Goal: Navigation & Orientation: Find specific page/section

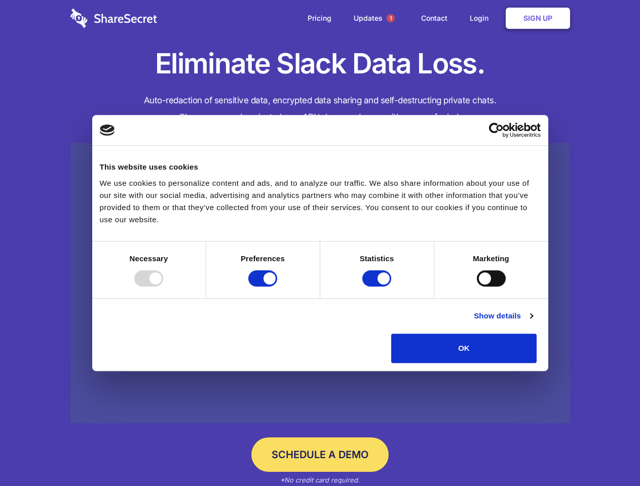
click at [163, 287] on div at bounding box center [148, 279] width 29 height 16
click at [277, 287] on input "Preferences" at bounding box center [262, 279] width 29 height 16
checkbox input "false"
click at [378, 287] on input "Statistics" at bounding box center [376, 279] width 29 height 16
checkbox input "false"
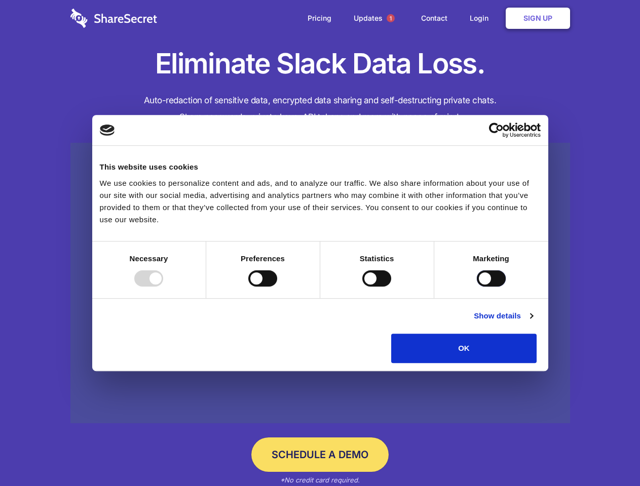
click at [477, 287] on input "Marketing" at bounding box center [491, 279] width 29 height 16
checkbox input "true"
click at [533, 322] on link "Show details" at bounding box center [503, 316] width 59 height 12
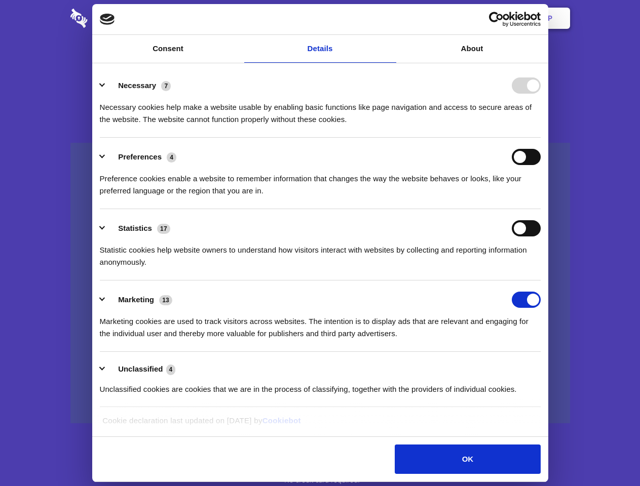
click at [541, 138] on li "Necessary 7 Necessary cookies help make a website usable by enabling basic func…" at bounding box center [320, 101] width 441 height 71
click at [390, 18] on span "1" at bounding box center [391, 18] width 8 height 8
